Goal: Task Accomplishment & Management: Use online tool/utility

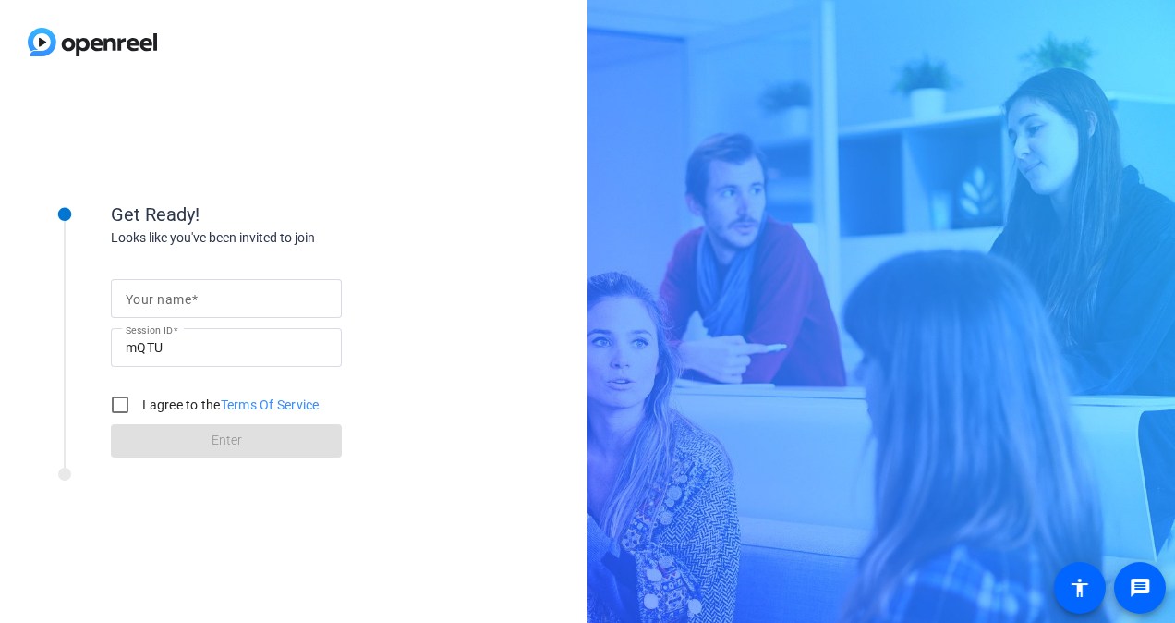
click at [137, 292] on mat-label "Your name" at bounding box center [159, 299] width 66 height 15
click at [137, 290] on input "Your name" at bounding box center [226, 298] width 201 height 22
type input "[PERSON_NAME]"
click at [514, 226] on div "Get Ready! Looks like you've been invited to join Your name [PERSON_NAME] Sessi…" at bounding box center [294, 353] width 588 height 539
click at [124, 406] on input "I agree to the Terms Of Service" at bounding box center [120, 404] width 37 height 37
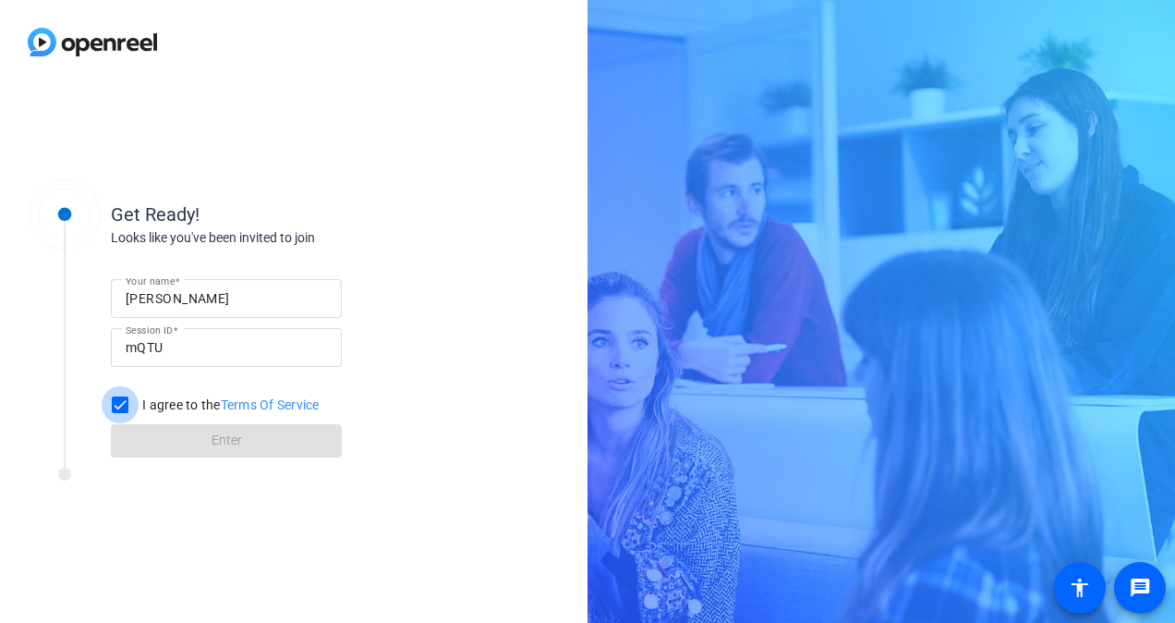
checkbox input "true"
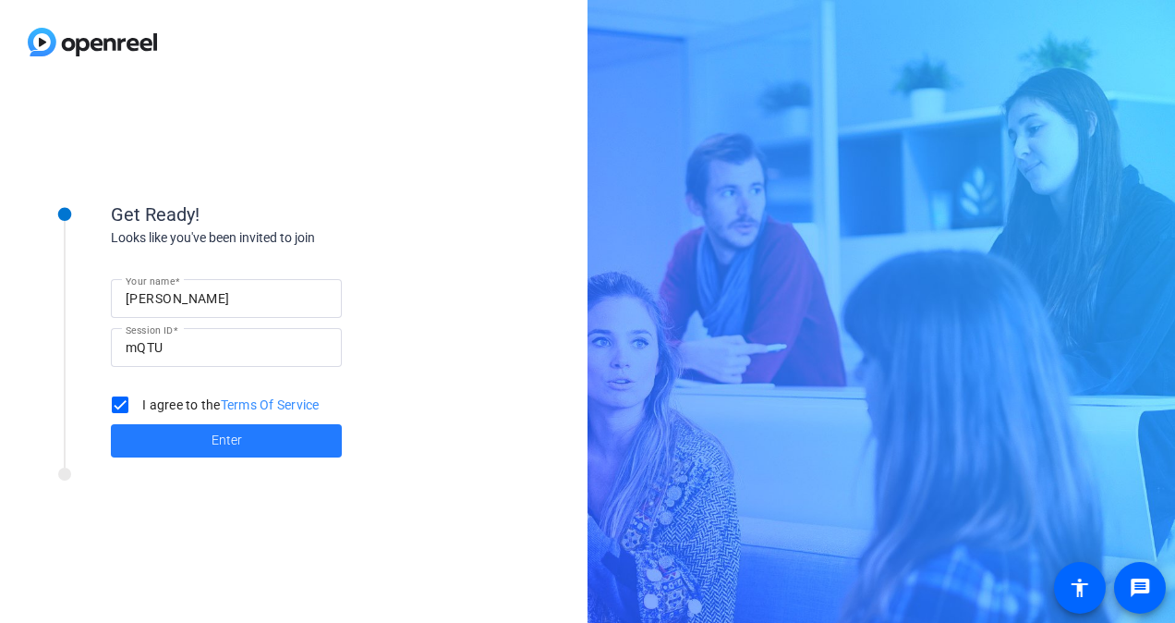
click at [252, 438] on span at bounding box center [226, 441] width 231 height 44
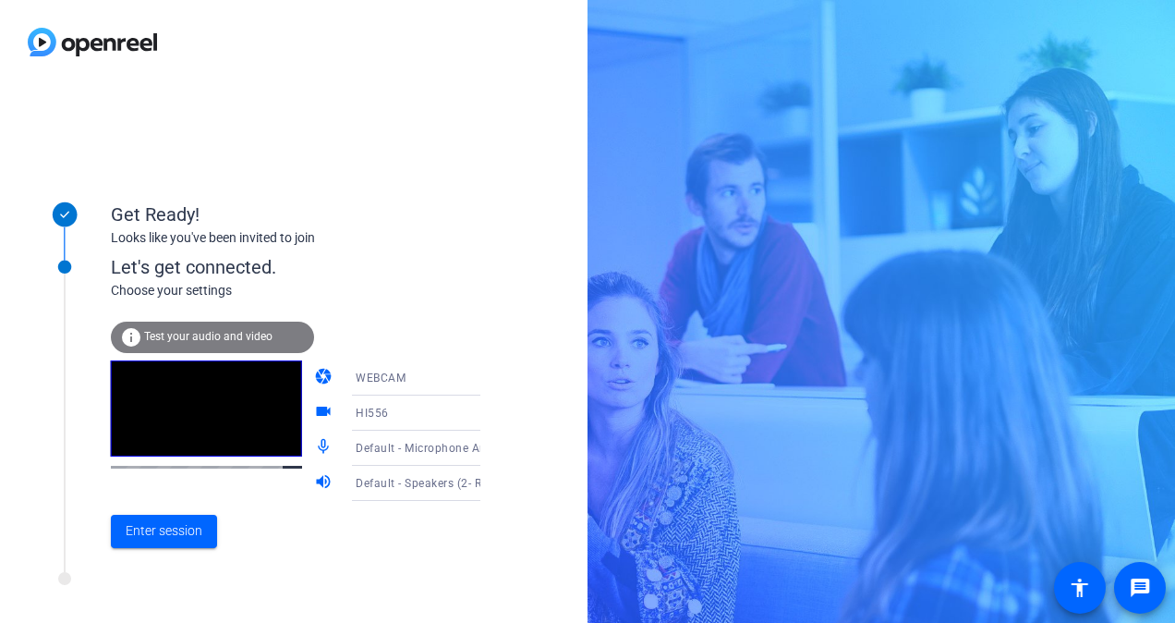
click at [488, 379] on icon at bounding box center [499, 378] width 22 height 22
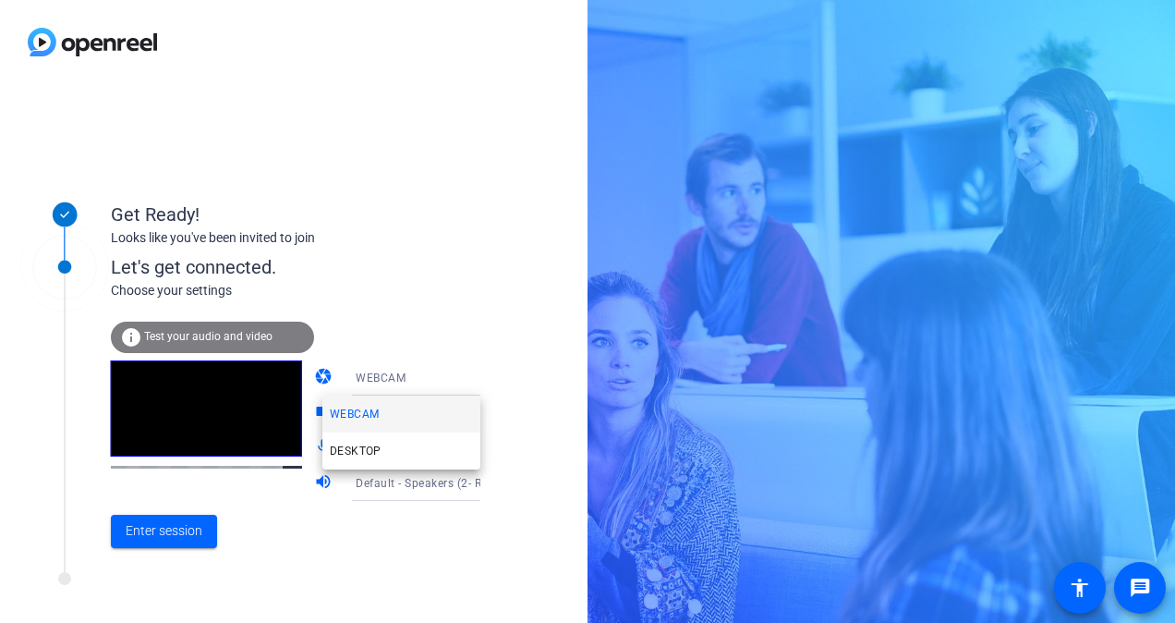
click at [545, 260] on div at bounding box center [587, 311] width 1175 height 623
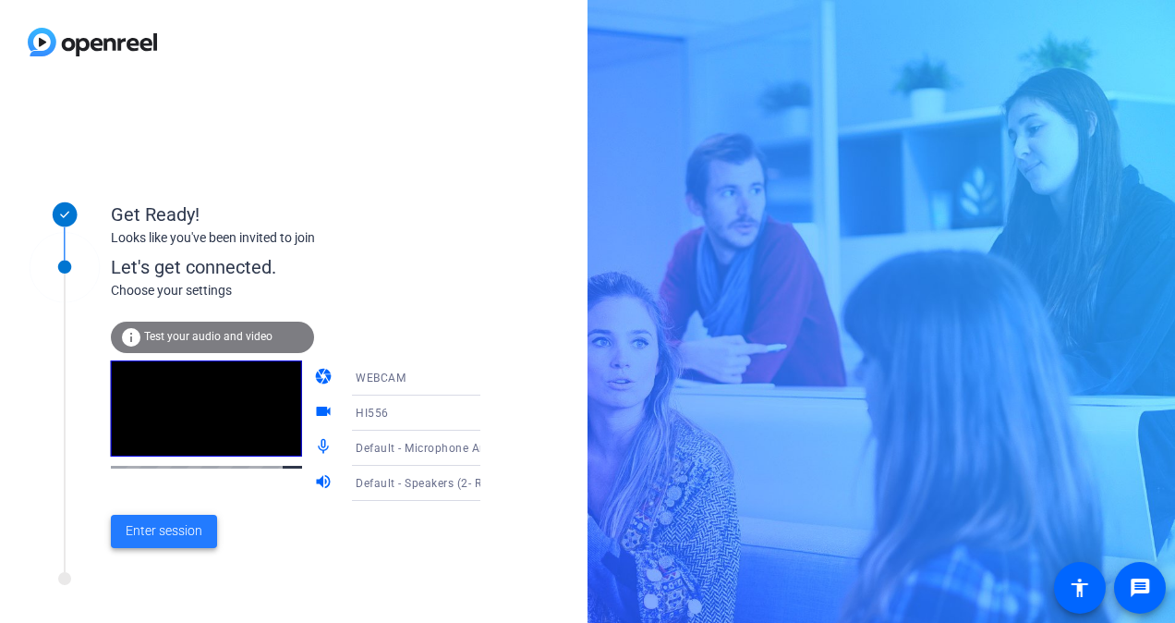
click at [183, 528] on span "Enter session" at bounding box center [164, 530] width 77 height 19
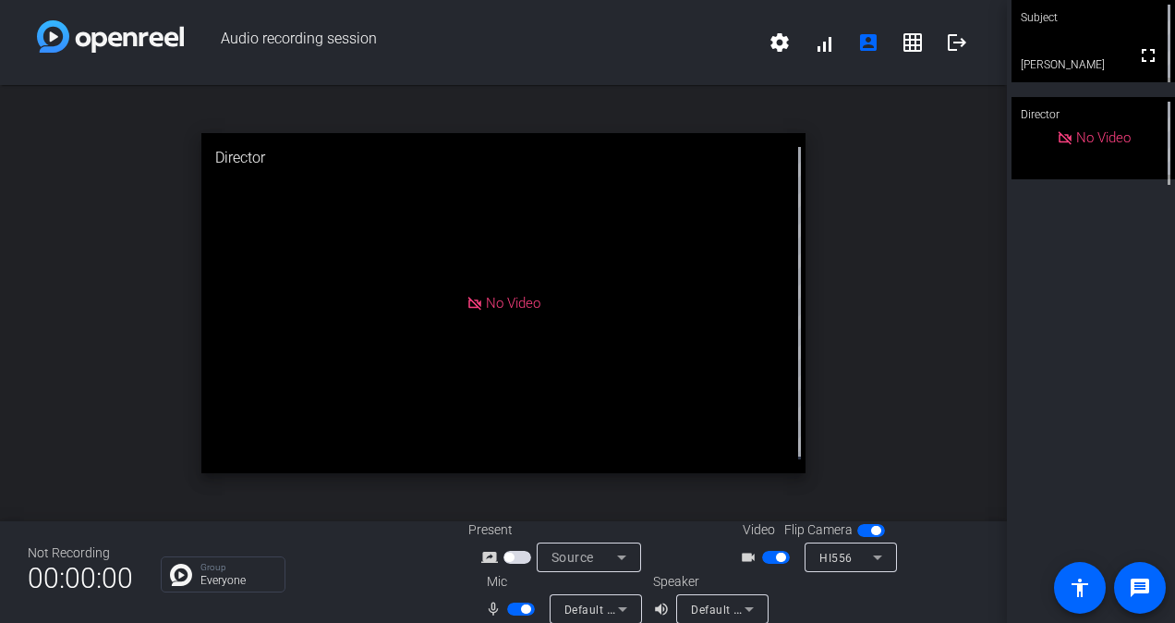
scroll to position [21, 0]
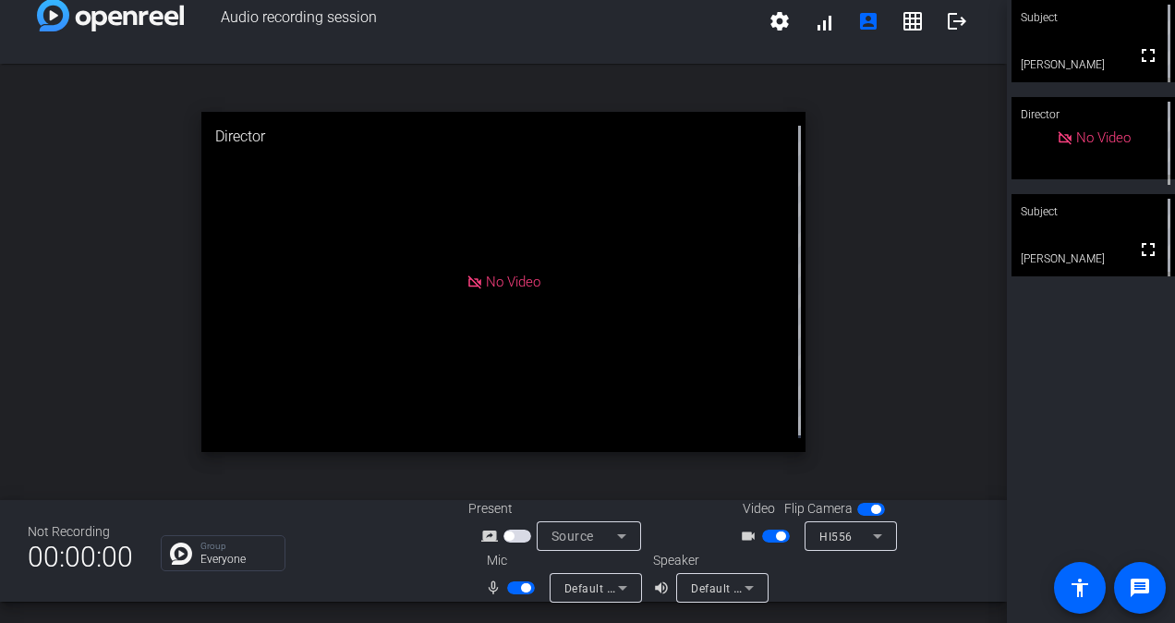
click at [762, 534] on span "button" at bounding box center [776, 535] width 28 height 13
click at [521, 586] on span "button" at bounding box center [525, 587] width 9 height 9
click at [889, 353] on div "open_in_new Director No Video" at bounding box center [503, 282] width 1007 height 436
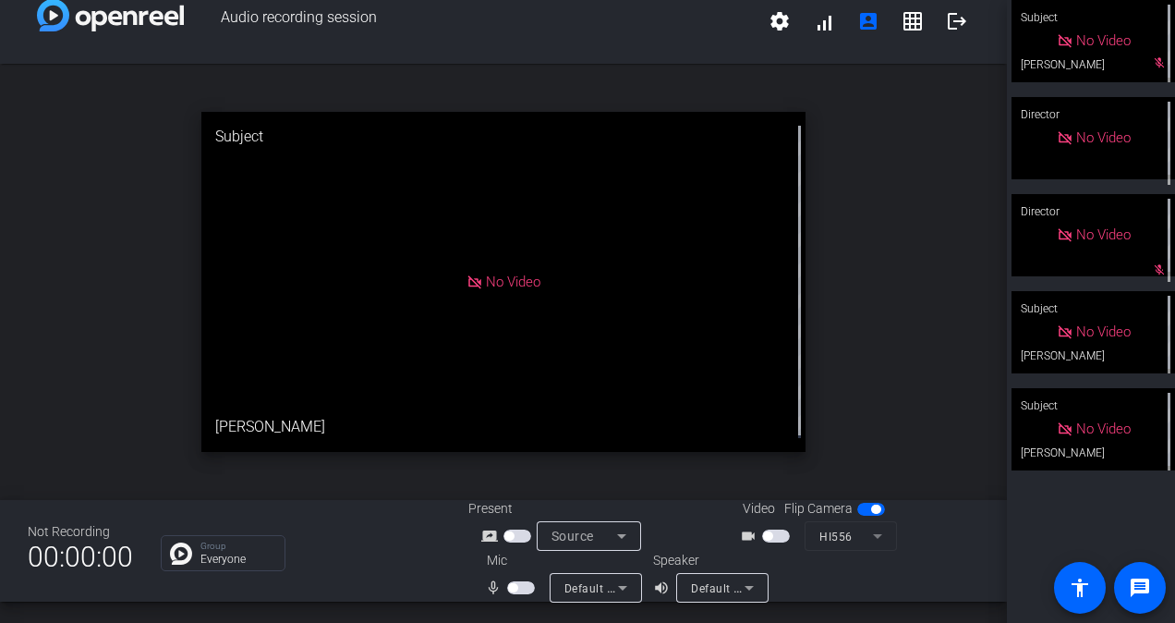
click at [857, 506] on span "button" at bounding box center [871, 509] width 28 height 13
click at [858, 506] on span "button" at bounding box center [862, 509] width 9 height 9
click at [857, 506] on span "button" at bounding box center [871, 509] width 28 height 13
click at [521, 582] on span "button" at bounding box center [521, 587] width 28 height 13
click at [521, 583] on span "button" at bounding box center [525, 587] width 9 height 9
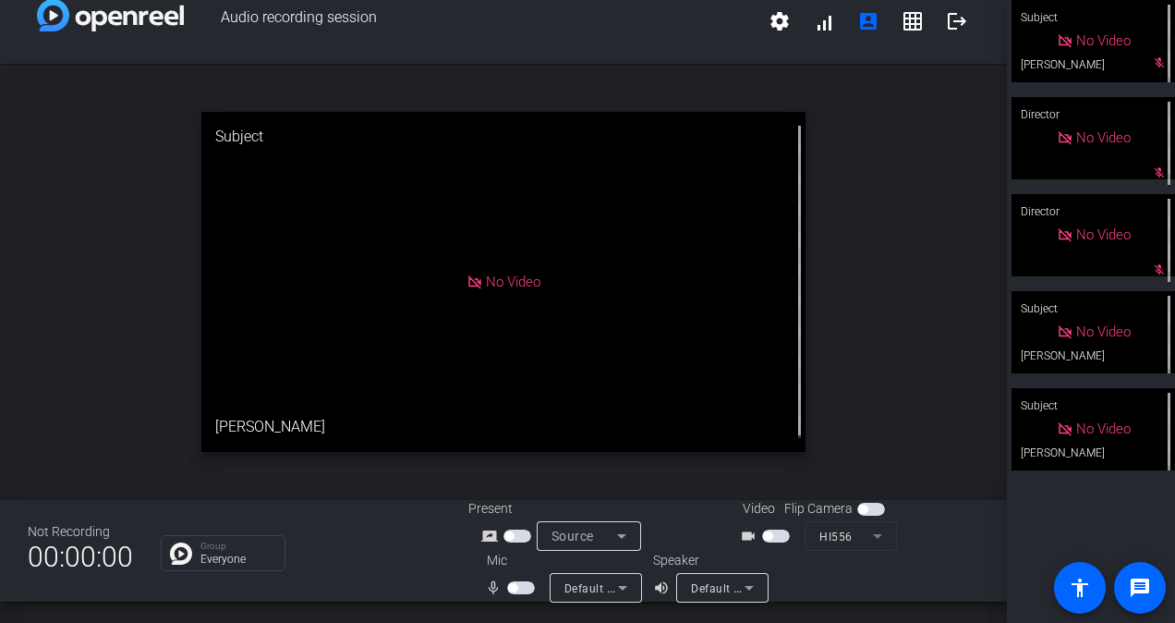
click at [516, 586] on span "button" at bounding box center [521, 587] width 28 height 13
click at [521, 586] on span "button" at bounding box center [525, 587] width 9 height 9
click at [516, 586] on span "button" at bounding box center [521, 587] width 28 height 13
click at [947, 30] on mat-icon "logout" at bounding box center [957, 21] width 22 height 22
